Goal: Task Accomplishment & Management: Use online tool/utility

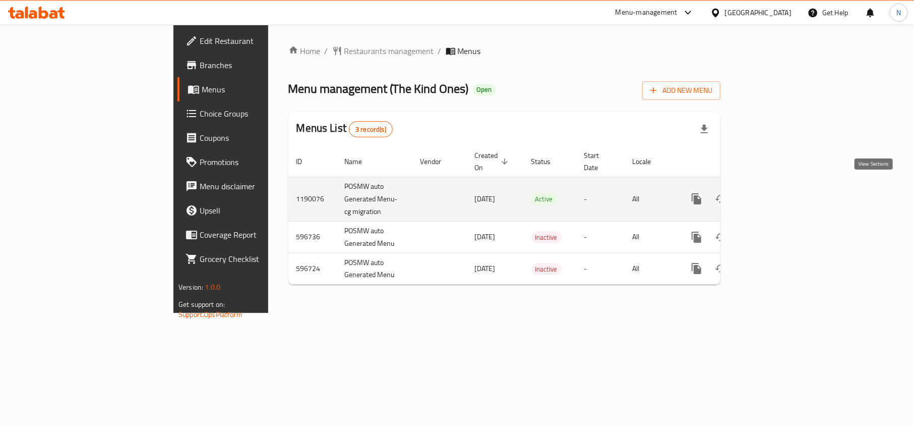
click at [776, 193] on icon "enhanced table" at bounding box center [770, 199] width 12 height 12
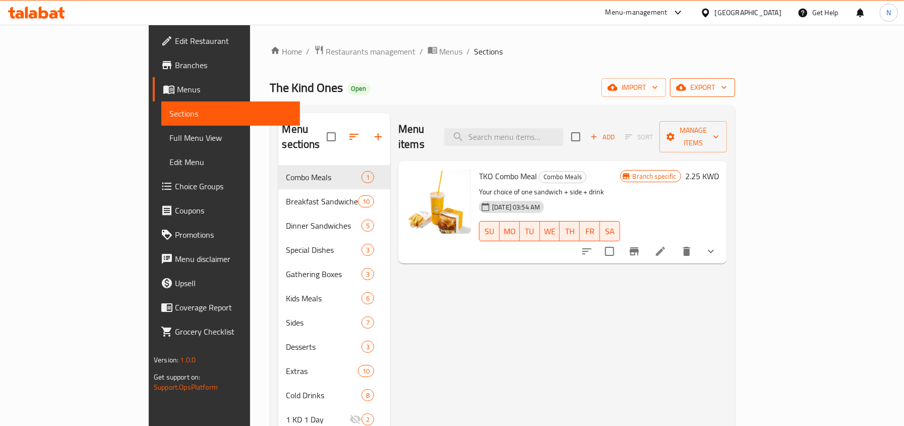
click at [727, 85] on span "export" at bounding box center [702, 87] width 49 height 13
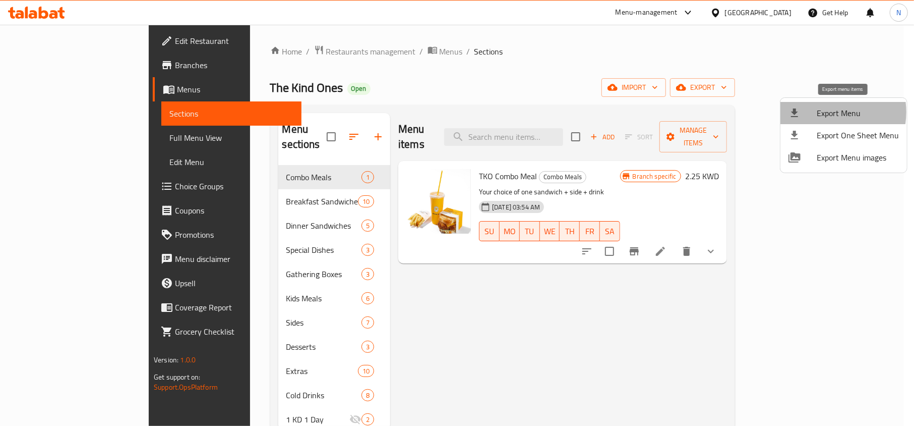
click at [824, 112] on span "Export Menu" at bounding box center [858, 113] width 82 height 12
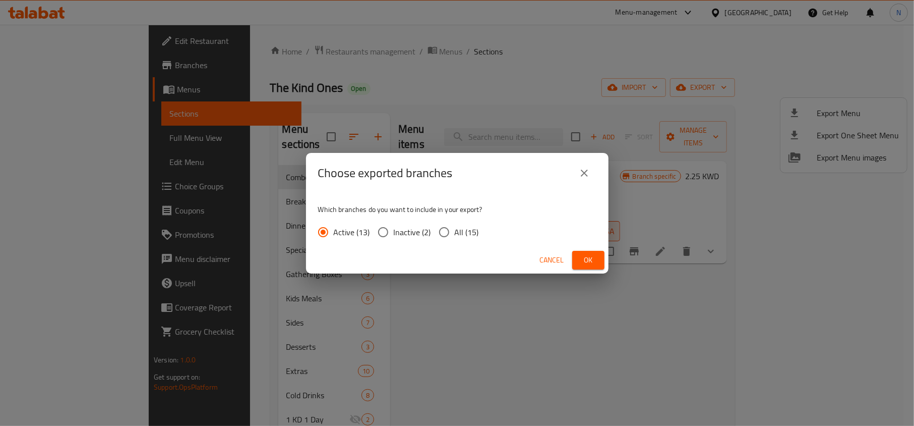
click at [531, 93] on div "Choose exported branches Which branches do you want to include in your export? …" at bounding box center [457, 213] width 914 height 426
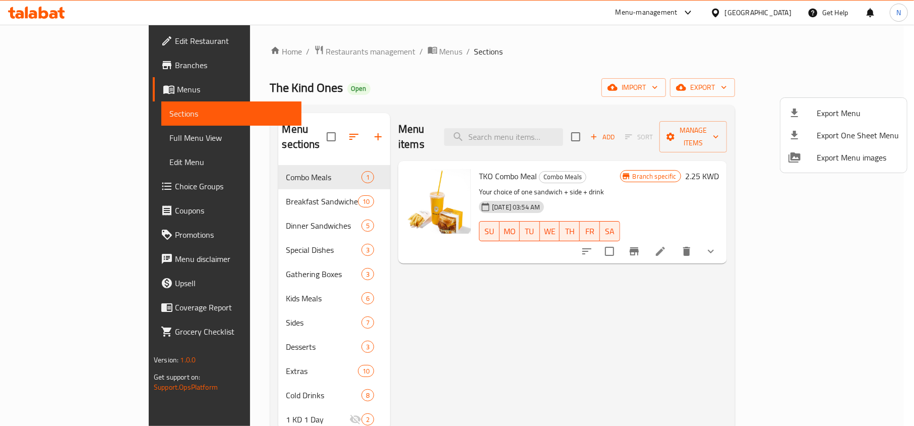
click at [71, 142] on div at bounding box center [457, 213] width 914 height 426
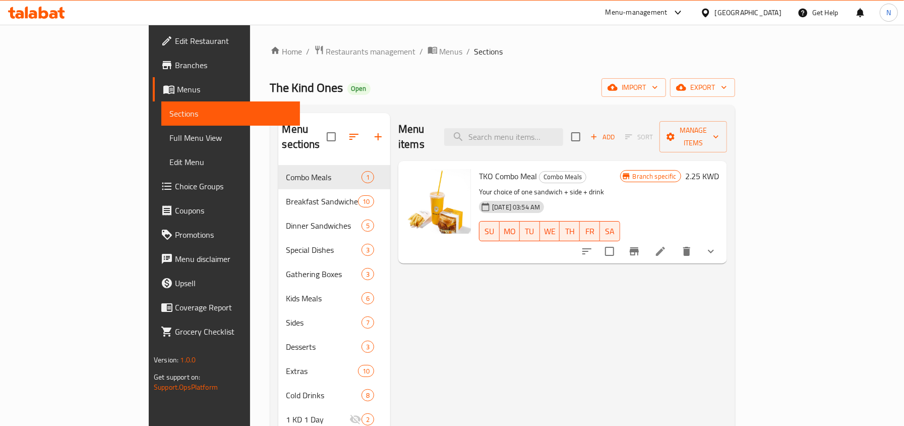
click at [169, 142] on span "Full Menu View" at bounding box center [230, 138] width 122 height 12
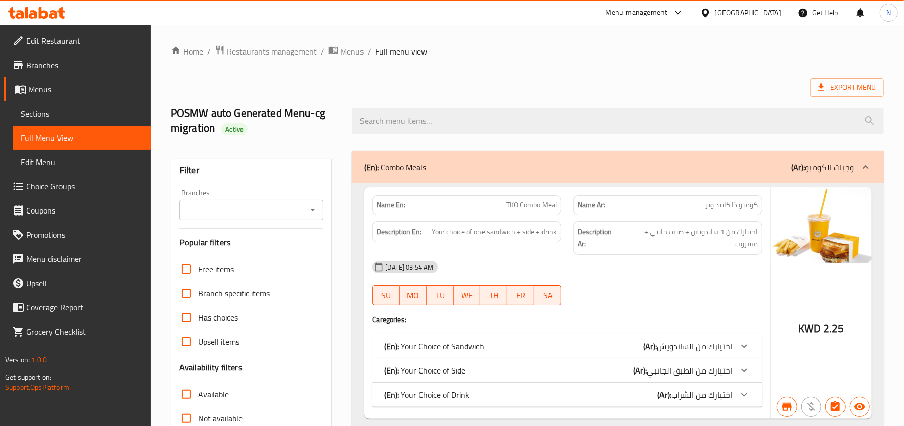
click at [235, 208] on input "Branches" at bounding box center [244, 210] width 122 height 14
click at [63, 60] on span "Branches" at bounding box center [84, 65] width 117 height 12
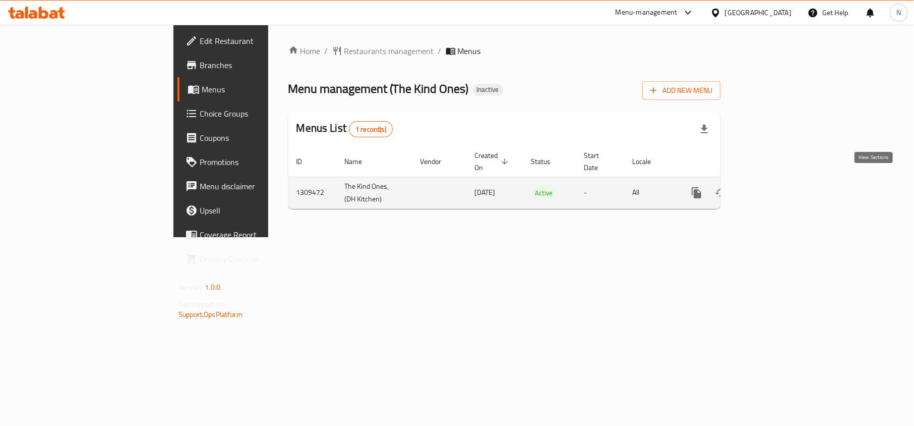
click at [782, 181] on link "enhanced table" at bounding box center [770, 193] width 24 height 24
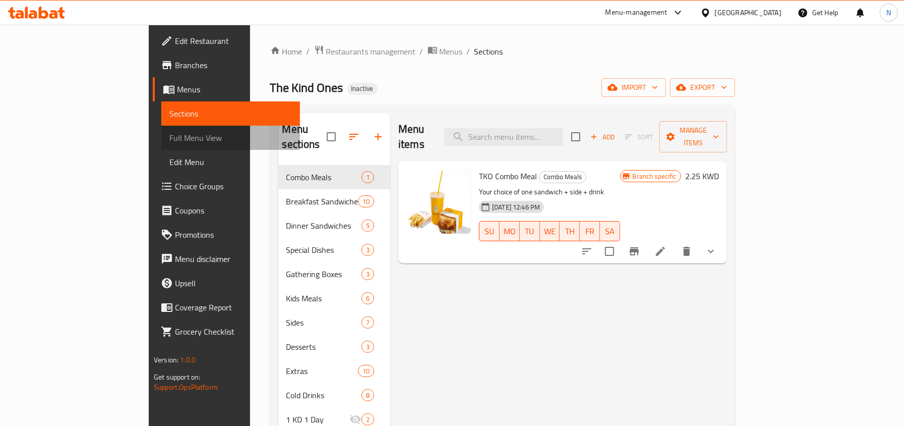
click at [169, 138] on span "Full Menu View" at bounding box center [230, 138] width 122 height 12
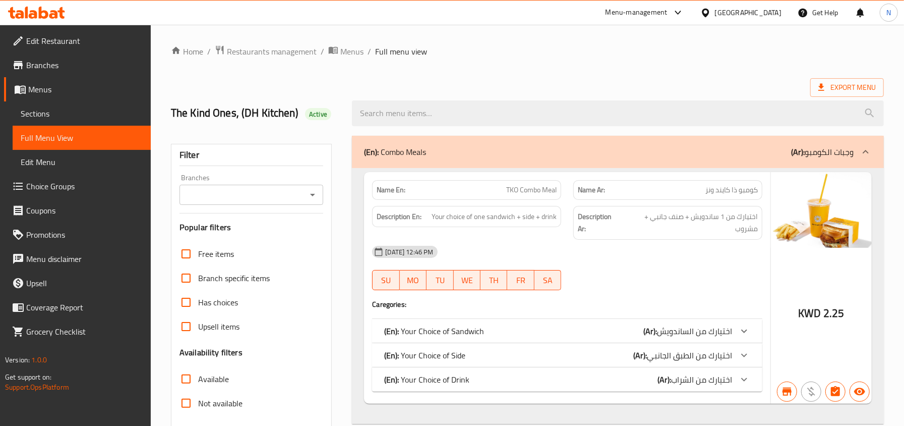
click at [249, 202] on input "Branches" at bounding box center [244, 195] width 122 height 14
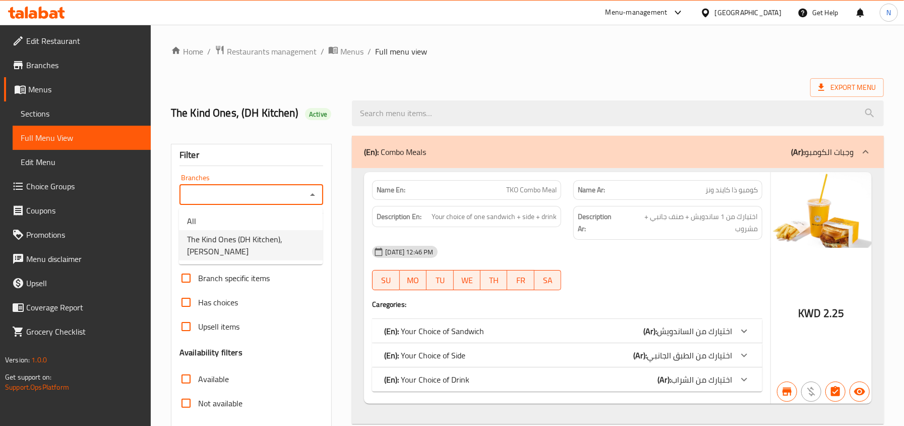
click at [252, 237] on span "The Kind Ones (DH Kitchen), [PERSON_NAME]" at bounding box center [251, 245] width 128 height 24
type input "The Kind Ones (DH Kitchen), [PERSON_NAME]"
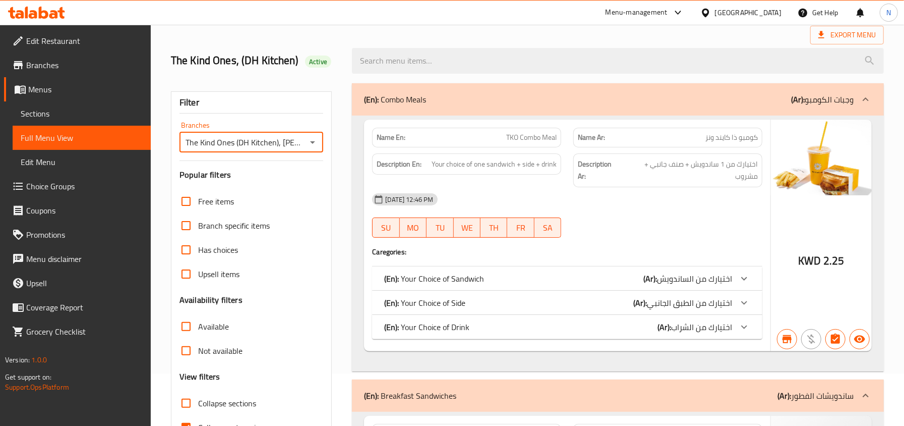
scroll to position [134, 0]
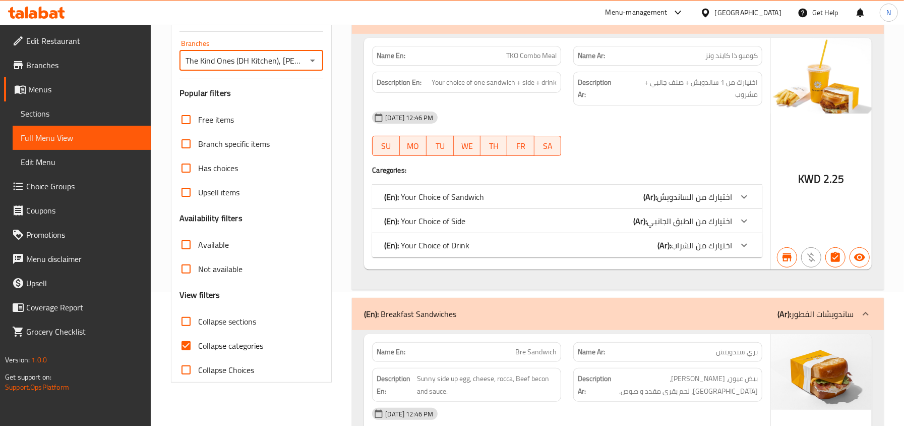
click at [192, 343] on input "Collapse categories" at bounding box center [186, 345] width 24 height 24
checkbox input "false"
click at [220, 270] on span "Not available" at bounding box center [220, 269] width 44 height 12
click at [198, 270] on input "Not available" at bounding box center [186, 269] width 24 height 24
checkbox input "true"
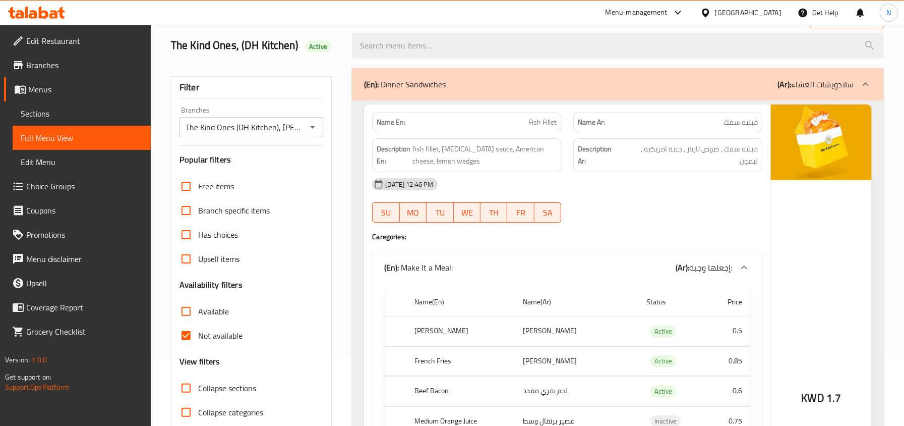
scroll to position [67, 0]
click at [218, 410] on span "Collapse categories" at bounding box center [230, 413] width 65 height 12
click at [198, 410] on input "Collapse categories" at bounding box center [186, 412] width 24 height 24
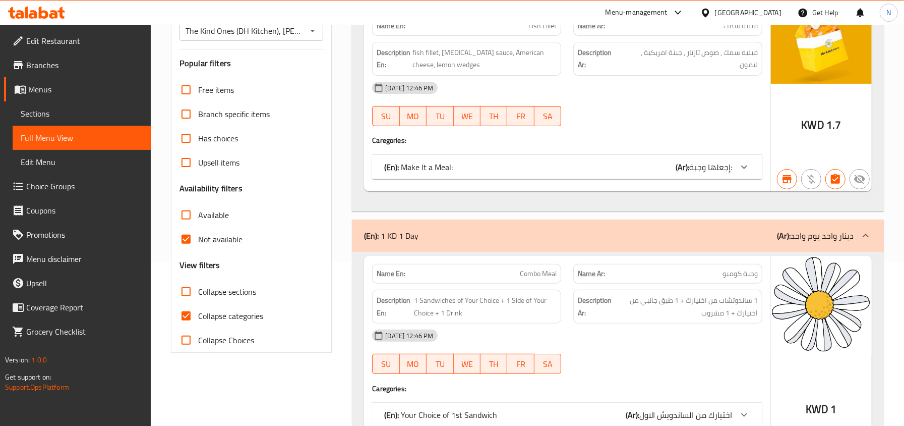
scroll to position [156, 0]
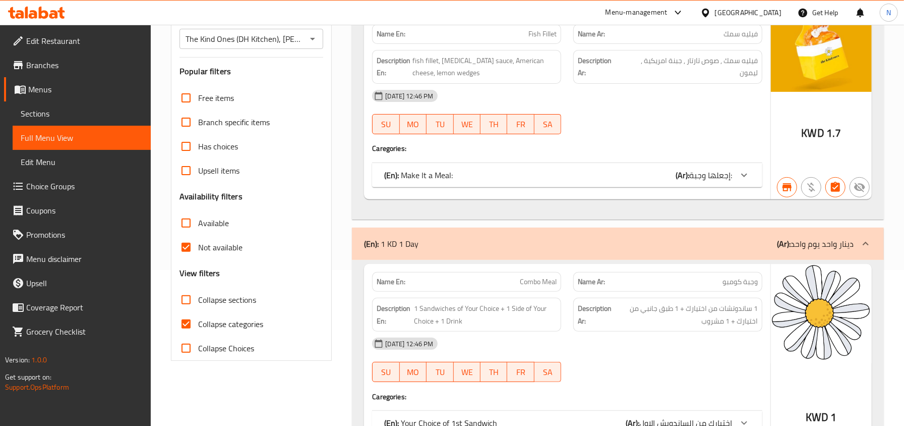
click at [223, 323] on span "Collapse categories" at bounding box center [230, 324] width 65 height 12
click at [198, 323] on input "Collapse categories" at bounding box center [186, 324] width 24 height 24
checkbox input "false"
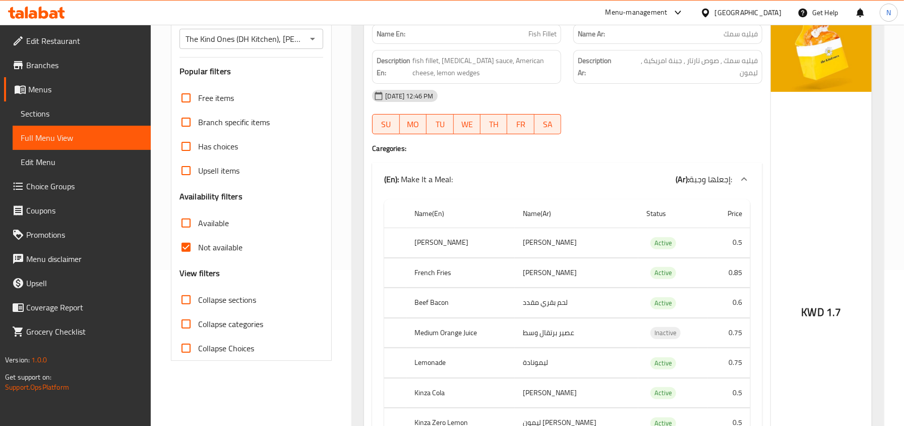
click at [212, 252] on span "Not available" at bounding box center [220, 247] width 44 height 12
click at [198, 252] on input "Not available" at bounding box center [186, 247] width 24 height 24
checkbox input "false"
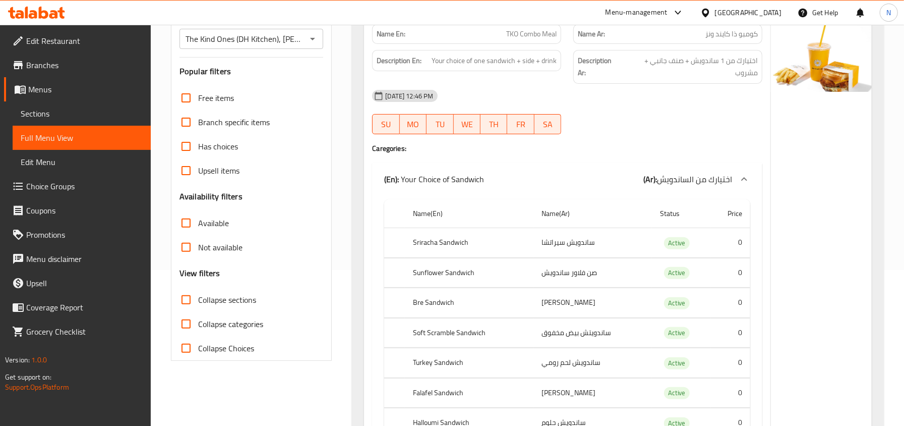
scroll to position [1483, 0]
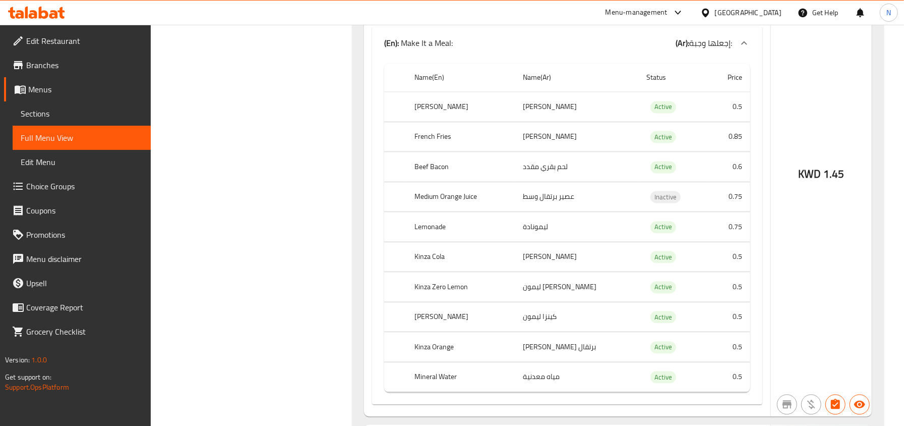
click at [34, 112] on span "Sections" at bounding box center [82, 113] width 122 height 12
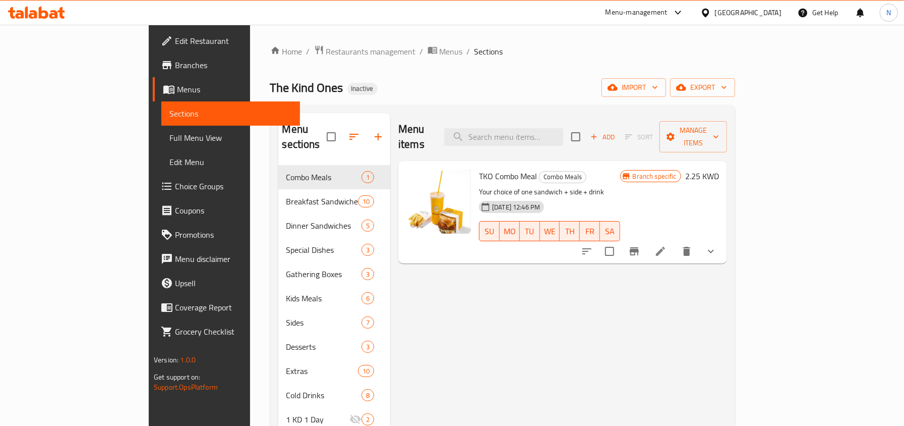
click at [735, 75] on div "Home / Restaurants management / Menus / Sections The Kind Ones Inactive import …" at bounding box center [502, 401] width 465 height 713
click at [727, 84] on span "export" at bounding box center [702, 87] width 49 height 13
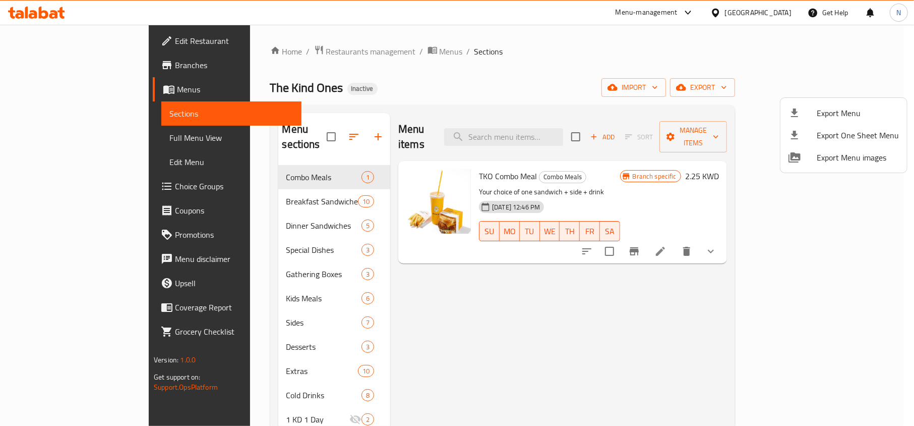
click at [829, 118] on span "Export Menu" at bounding box center [858, 113] width 82 height 12
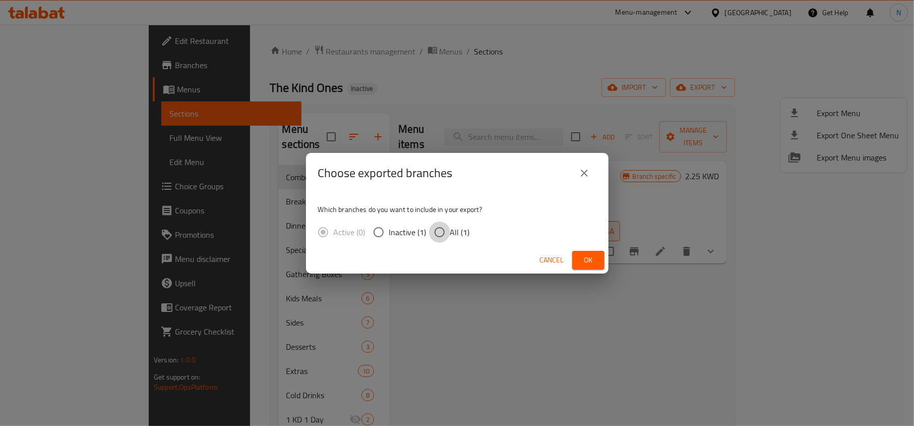
click at [440, 224] on input "All (1)" at bounding box center [439, 231] width 21 height 21
radio input "true"
click at [587, 257] on span "Ok" at bounding box center [589, 260] width 16 height 13
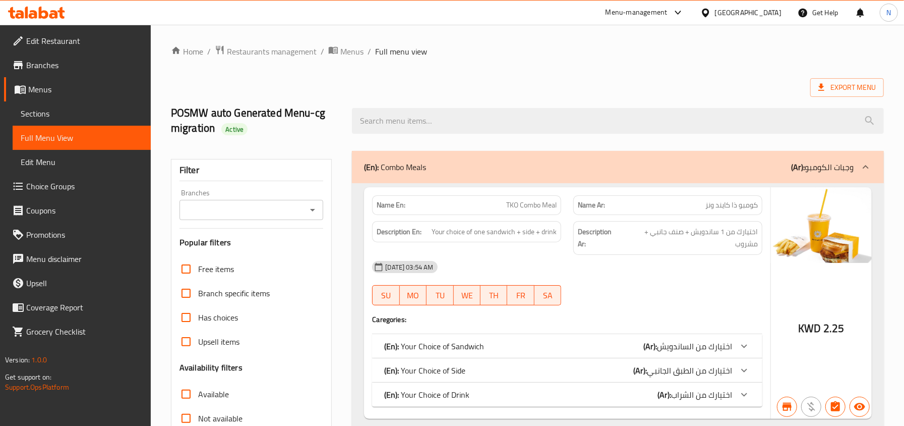
click at [235, 220] on div "Branches" at bounding box center [252, 210] width 144 height 20
click at [237, 211] on input "Branches" at bounding box center [244, 210] width 122 height 14
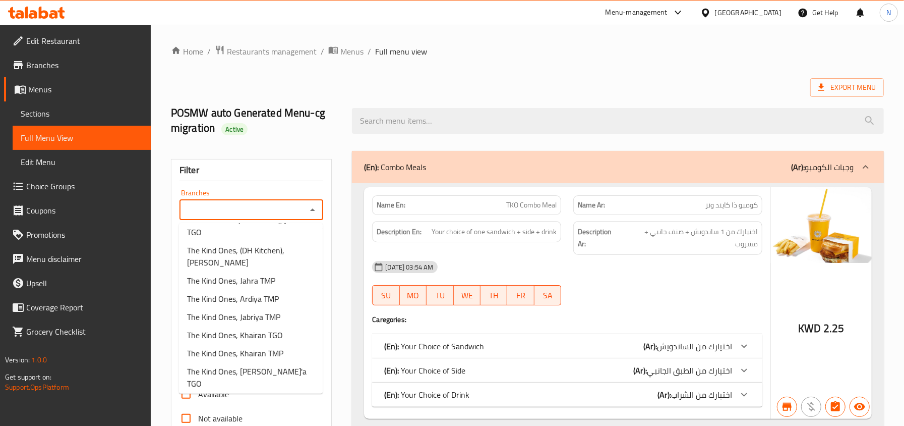
scroll to position [164, 0]
click at [294, 265] on span "The Kind Ones, (DH Kitchen), Salmiya" at bounding box center [251, 253] width 128 height 24
type input "The Kind Ones, (DH Kitchen), Salmiya"
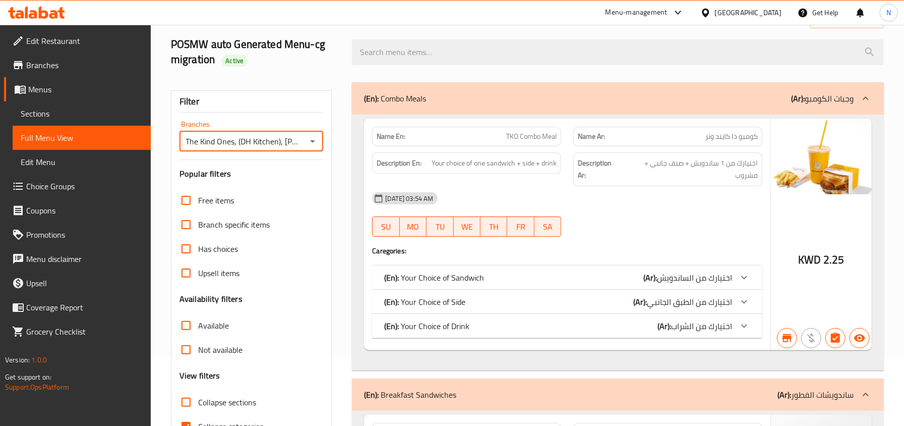
scroll to position [67, 0]
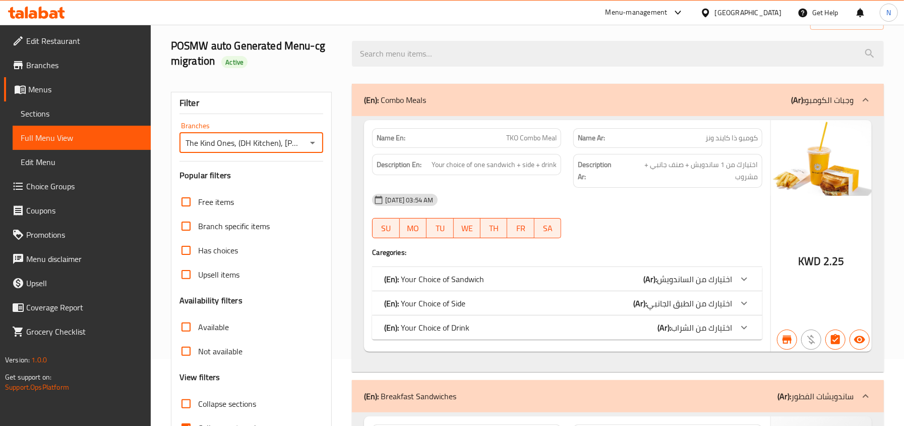
click at [206, 351] on span "Not available" at bounding box center [220, 351] width 44 height 12
click at [198, 351] on input "Not available" at bounding box center [186, 351] width 24 height 24
checkbox input "true"
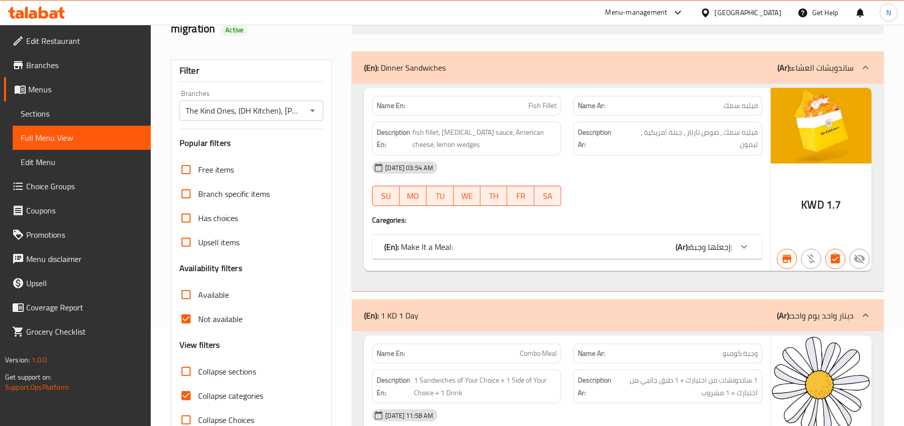
scroll to position [158, 0]
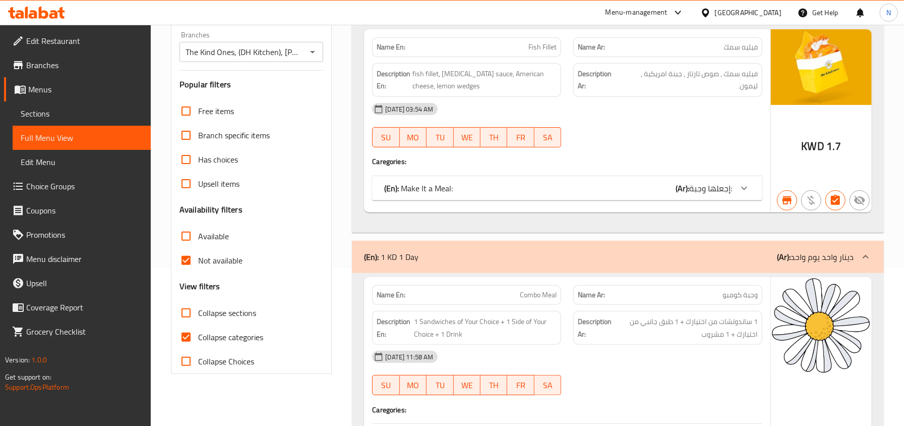
click at [231, 331] on span "Collapse categories" at bounding box center [230, 337] width 65 height 12
click at [198, 331] on input "Collapse categories" at bounding box center [186, 337] width 24 height 24
checkbox input "false"
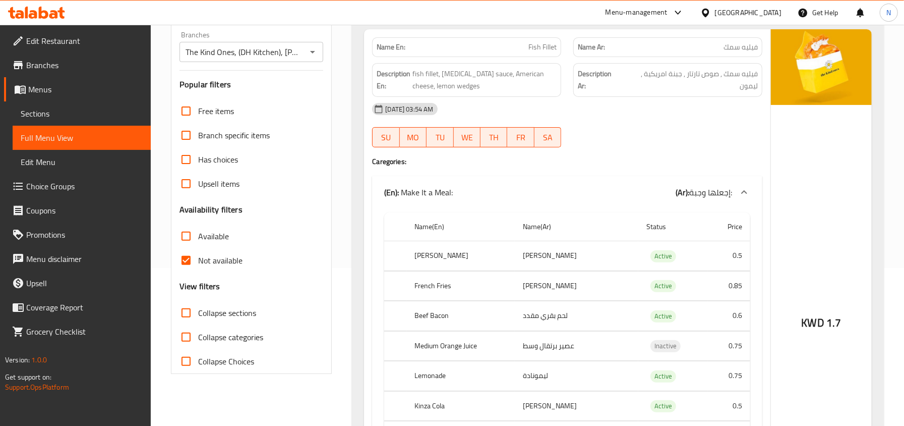
click at [214, 262] on span "Not available" at bounding box center [220, 260] width 44 height 12
click at [198, 262] on input "Not available" at bounding box center [186, 260] width 24 height 24
checkbox input "false"
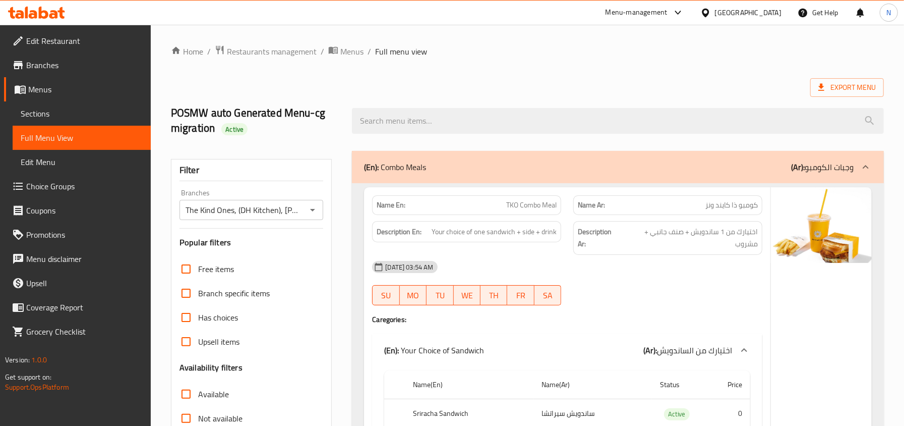
scroll to position [1499, 0]
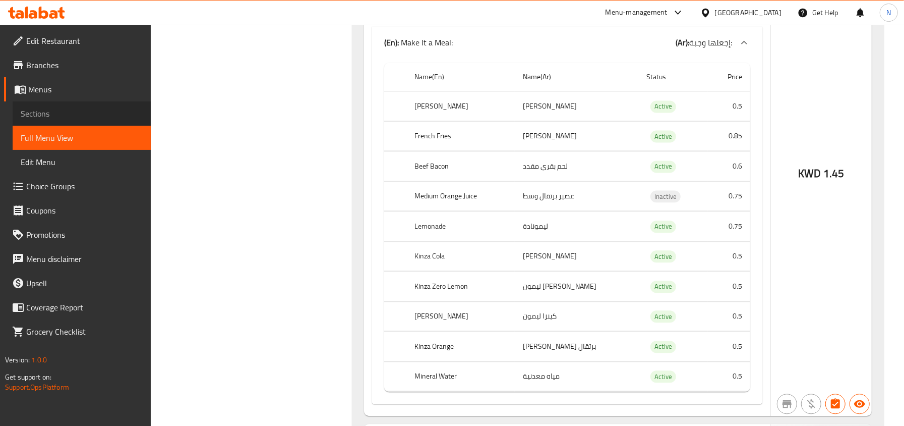
click at [120, 109] on span "Sections" at bounding box center [82, 113] width 122 height 12
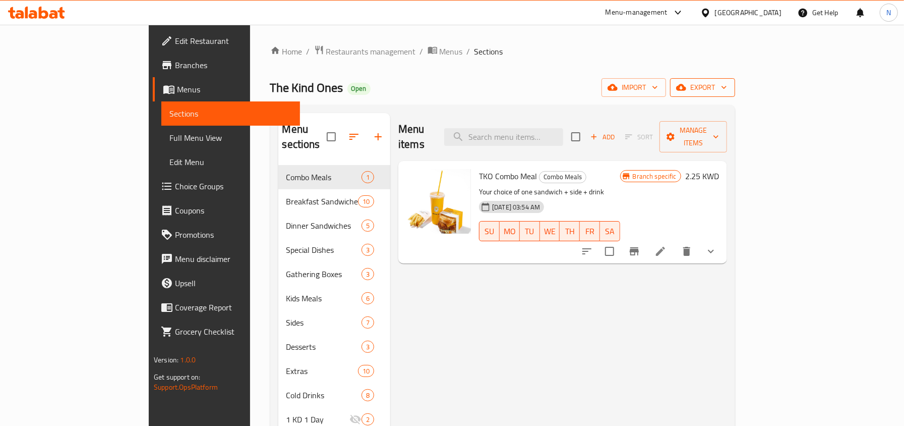
click at [727, 85] on span "export" at bounding box center [702, 87] width 49 height 13
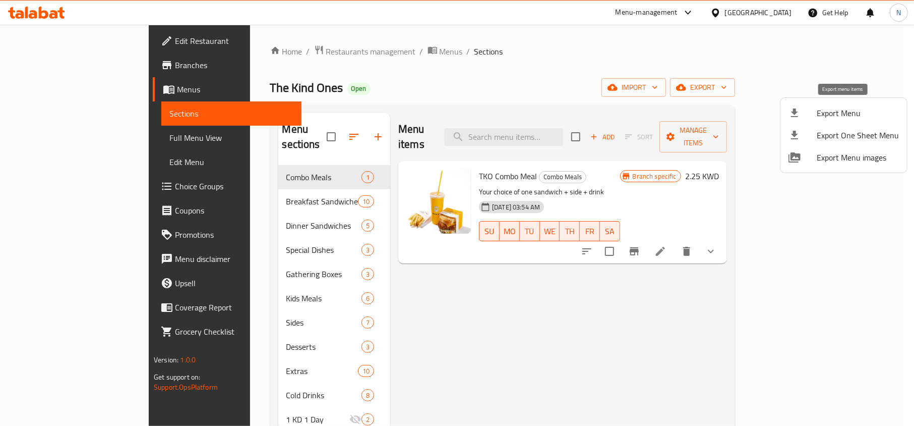
click at [802, 107] on div at bounding box center [803, 113] width 28 height 12
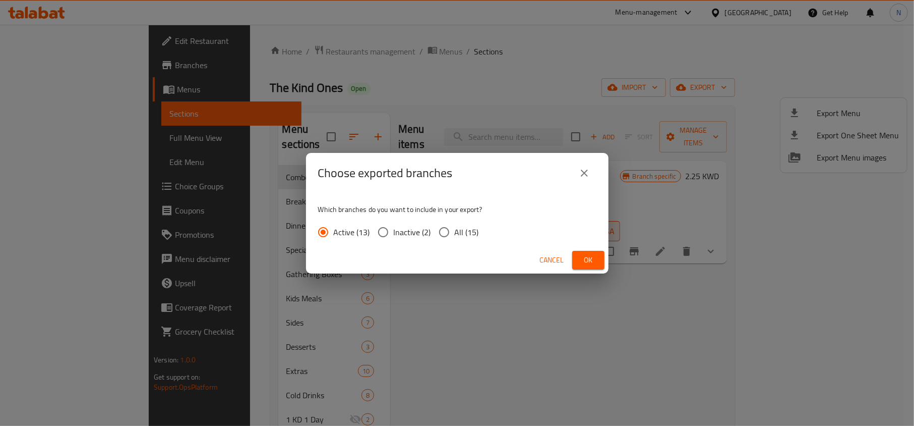
click at [440, 233] on input "All (15)" at bounding box center [444, 231] width 21 height 21
radio input "true"
click at [594, 269] on button "Ok" at bounding box center [588, 260] width 32 height 19
